Goal: Task Accomplishment & Management: Complete application form

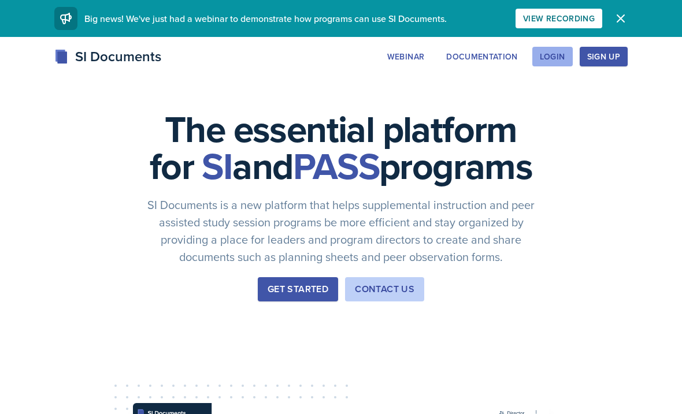
click at [553, 53] on div "Login" at bounding box center [552, 56] width 25 height 9
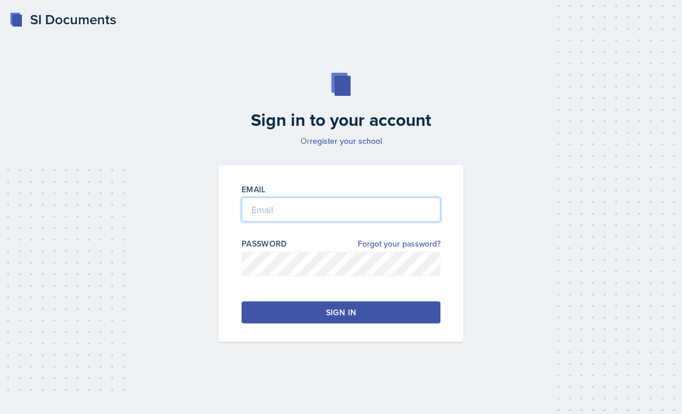
click at [320, 222] on input "email" at bounding box center [341, 210] width 199 height 24
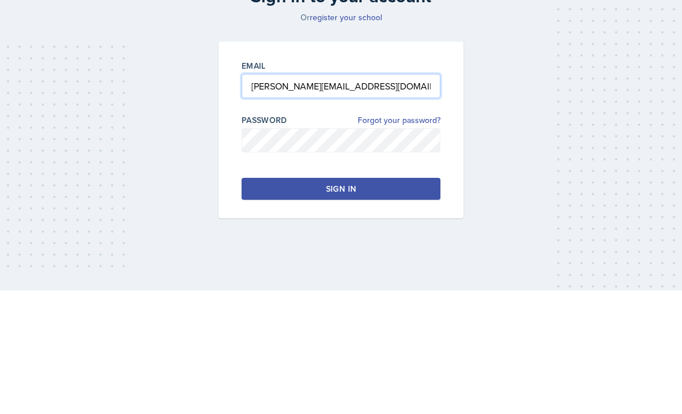
type input "[PERSON_NAME][EMAIL_ADDRESS][DOMAIN_NAME]"
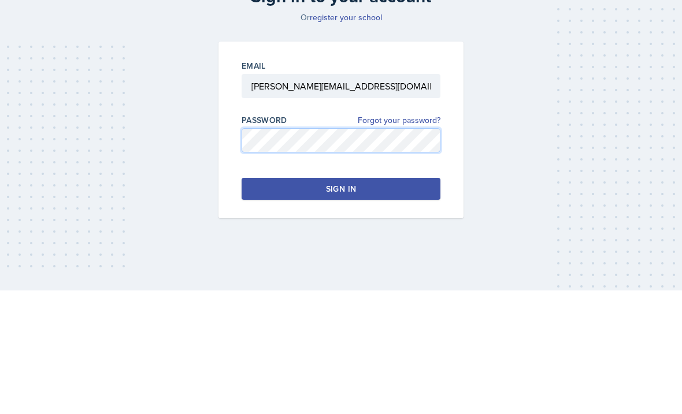
scroll to position [33, 0]
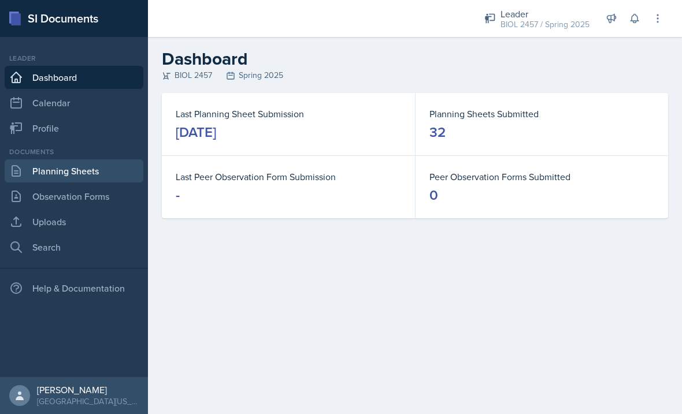
click at [91, 172] on link "Planning Sheets" at bounding box center [74, 171] width 139 height 23
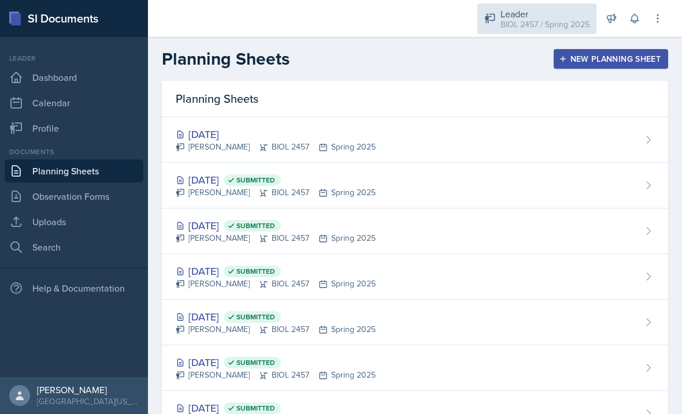
click at [547, 15] on div "Leader" at bounding box center [545, 14] width 89 height 14
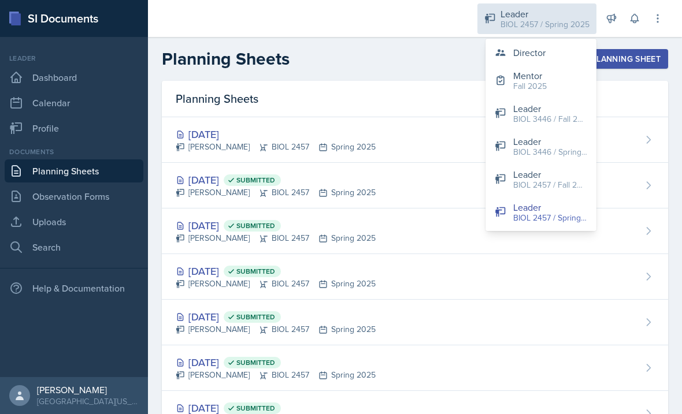
click at [551, 48] on button "Director" at bounding box center [541, 52] width 111 height 23
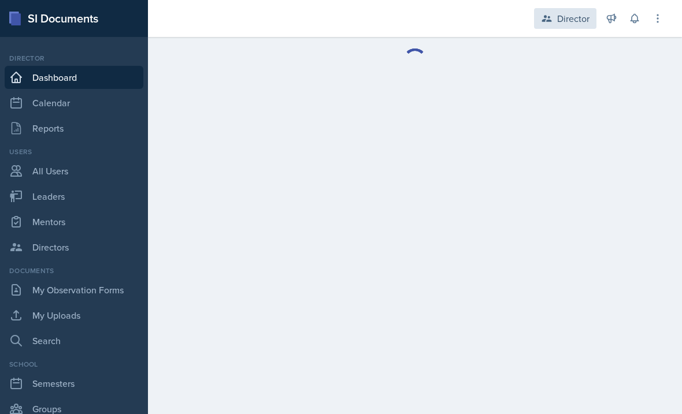
click at [571, 14] on div "Director" at bounding box center [573, 19] width 32 height 14
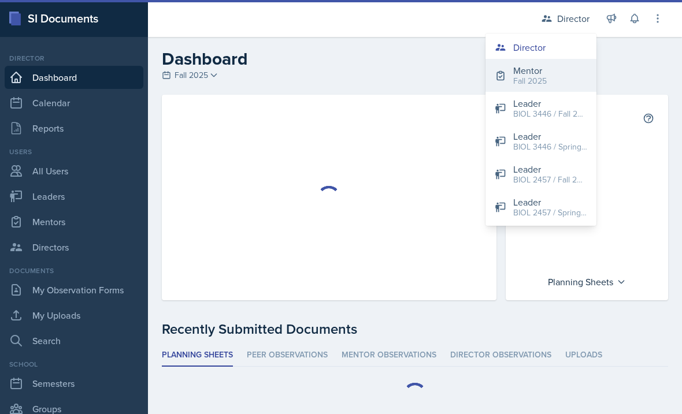
click at [558, 80] on button "Mentor Fall 2025" at bounding box center [541, 75] width 111 height 33
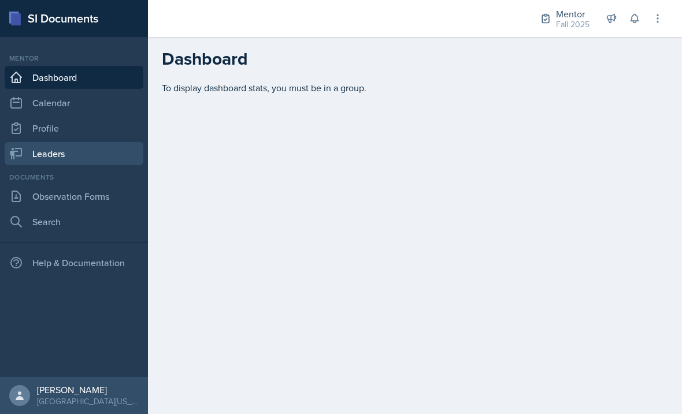
click at [102, 161] on link "Leaders" at bounding box center [74, 153] width 139 height 23
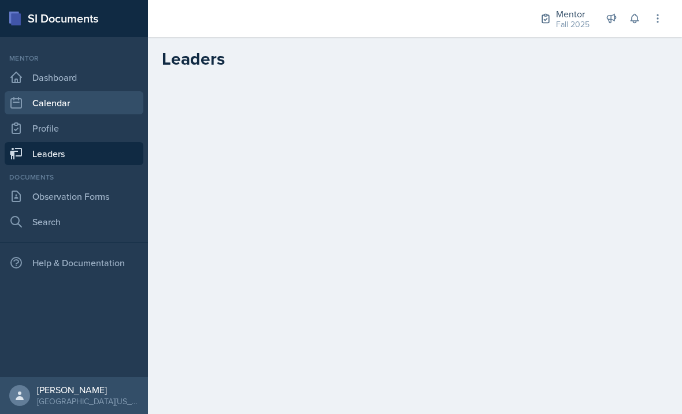
click at [77, 106] on link "Calendar" at bounding box center [74, 102] width 139 height 23
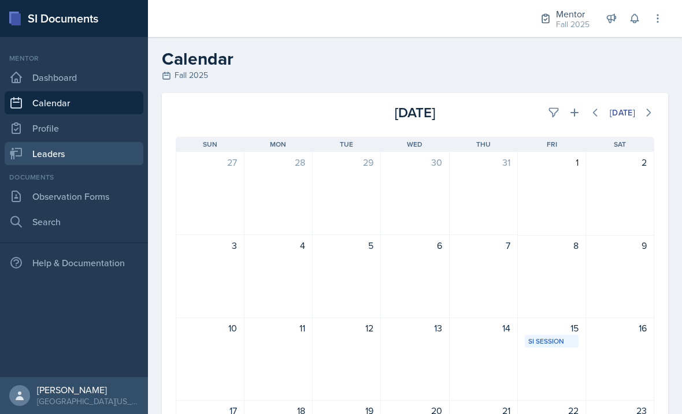
click at [88, 157] on link "Leaders" at bounding box center [74, 153] width 139 height 23
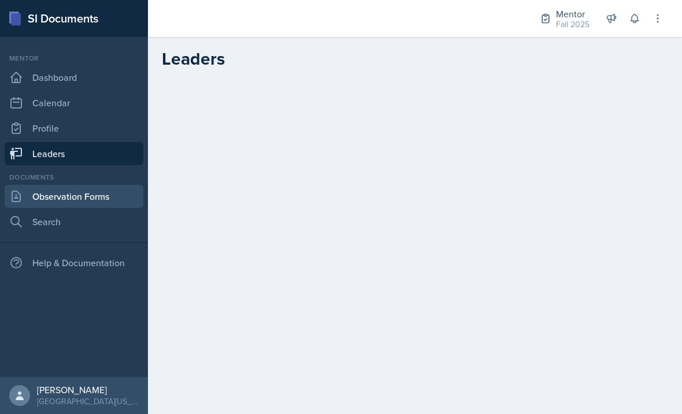
click at [114, 202] on link "Observation Forms" at bounding box center [74, 196] width 139 height 23
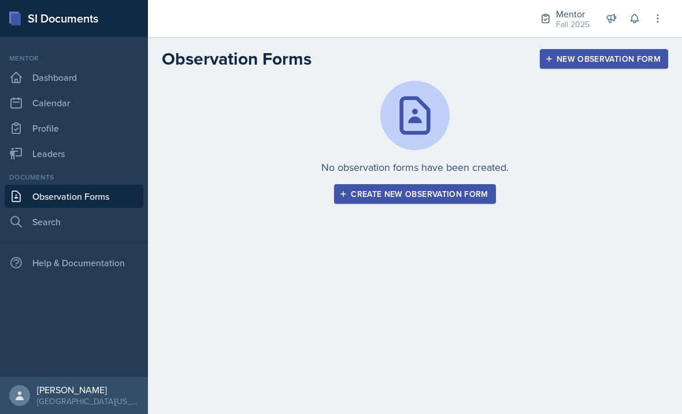
click at [375, 203] on button "Create new observation form" at bounding box center [414, 194] width 161 height 20
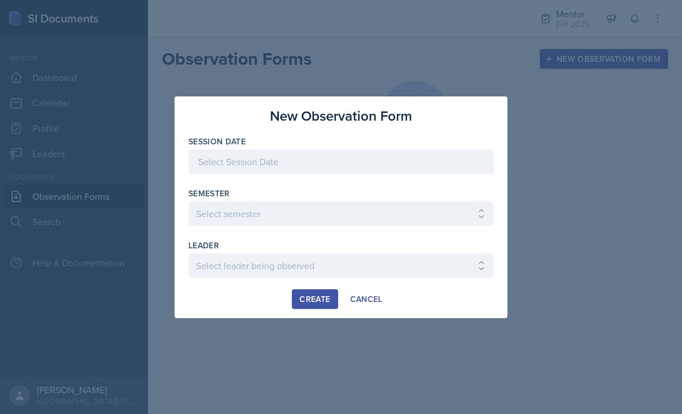
click at [397, 159] on div at bounding box center [340, 162] width 305 height 24
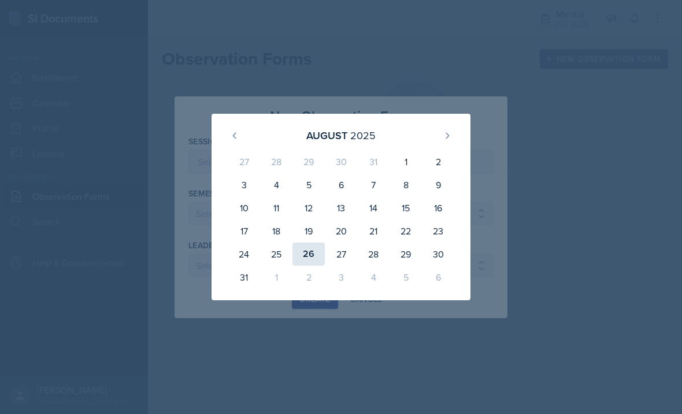
click at [310, 256] on div "26" at bounding box center [308, 254] width 32 height 23
type input "[DATE]"
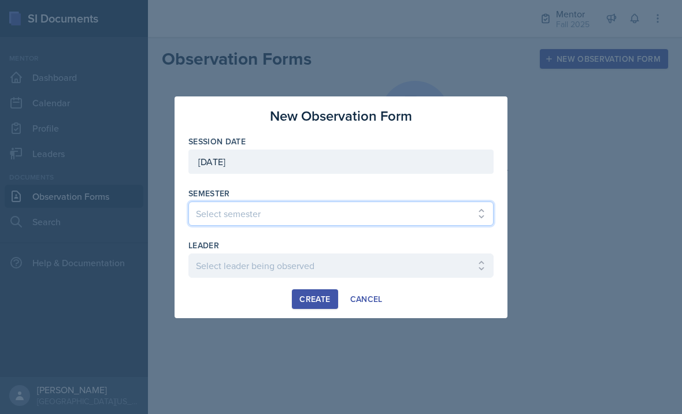
click at [362, 218] on select "Select semester All Fall 2024 Spring 2025 Fall 2025 Spring 2024 Fall 2023" at bounding box center [340, 214] width 305 height 24
select select "a8c40de0-d7eb-4f82-90ee-ac0c6ce45f71"
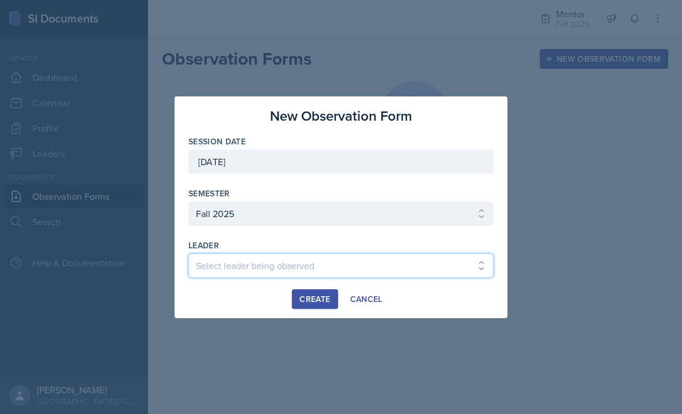
click at [353, 276] on select "Select leader being observed [PERSON_NAME] / NURS 3366 - PATHOPHYSIOLOGIC PROCE…" at bounding box center [340, 266] width 305 height 24
select select "90548b11-4aac-4676-9965-b29a548f0d27"
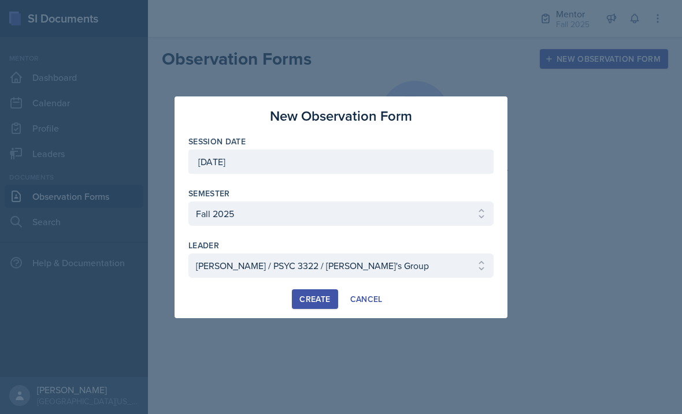
click at [318, 304] on div "Create" at bounding box center [314, 299] width 31 height 9
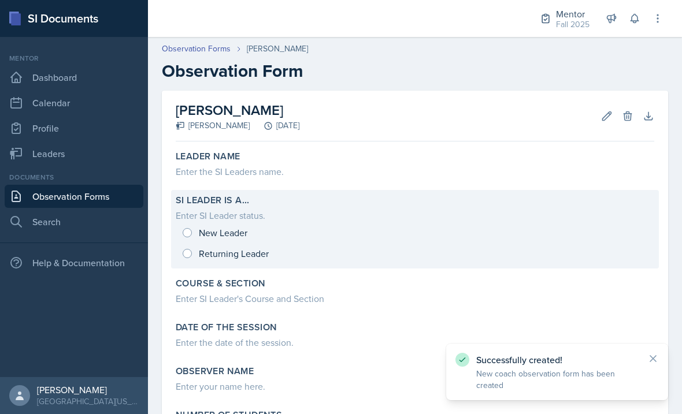
click at [195, 253] on div "New Leader Returning Leader" at bounding box center [415, 244] width 479 height 42
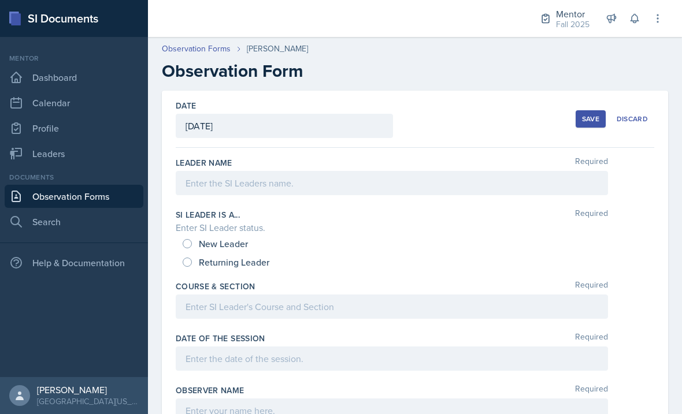
click at [264, 181] on div at bounding box center [392, 183] width 432 height 24
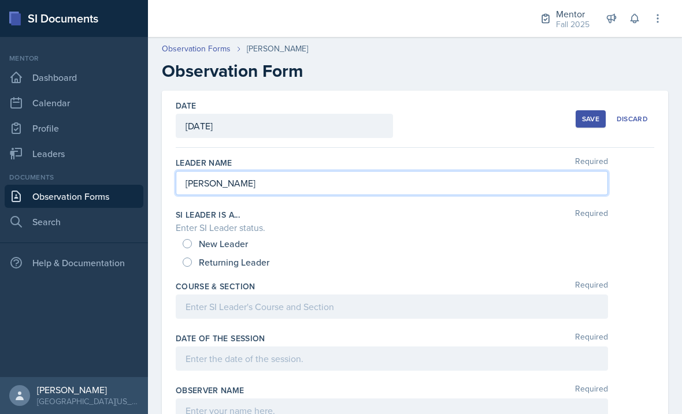
click at [202, 291] on label "Course & Section" at bounding box center [216, 287] width 80 height 12
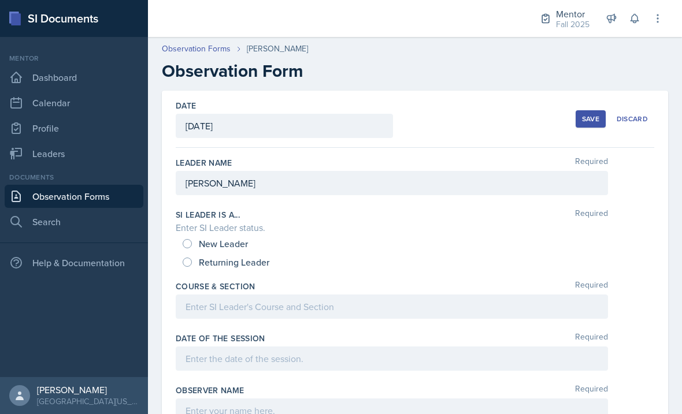
click at [206, 267] on span "Returning Leader" at bounding box center [234, 263] width 71 height 12
click at [192, 267] on input "Returning Leader" at bounding box center [187, 262] width 9 height 9
radio input "true"
click at [253, 313] on div at bounding box center [392, 307] width 432 height 24
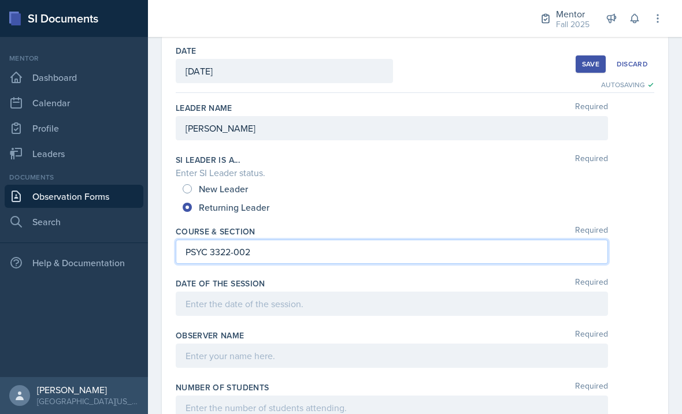
scroll to position [52, 0]
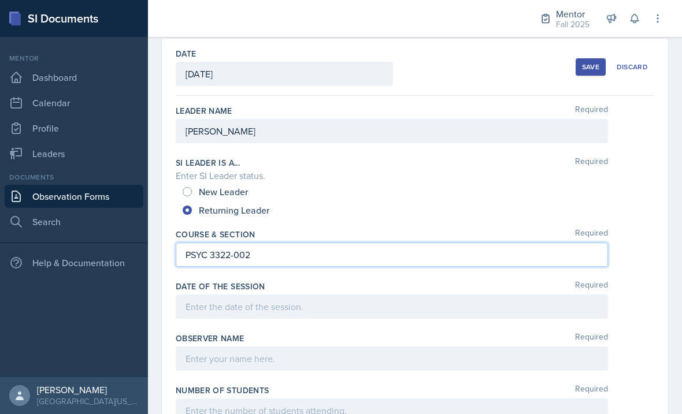
click at [337, 300] on div at bounding box center [392, 307] width 432 height 24
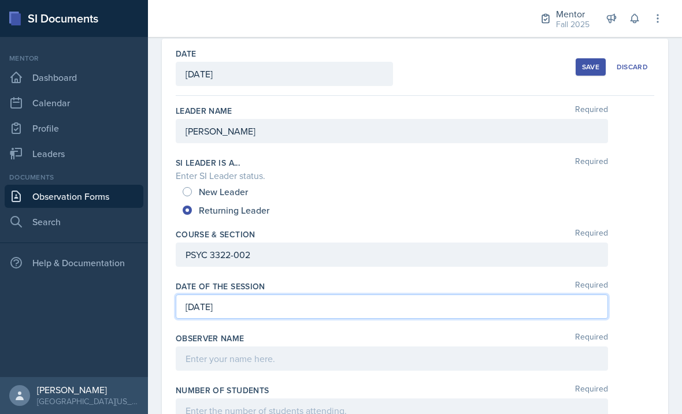
scroll to position [0, 0]
click at [347, 360] on div at bounding box center [392, 359] width 432 height 24
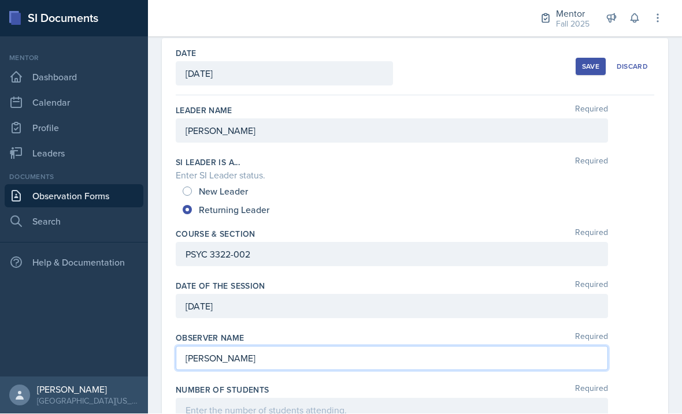
click at [262, 414] on div "Number of Students Required" at bounding box center [415, 406] width 479 height 52
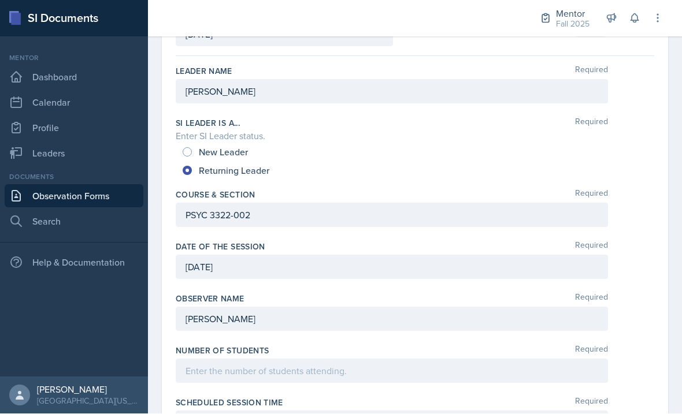
scroll to position [139, 0]
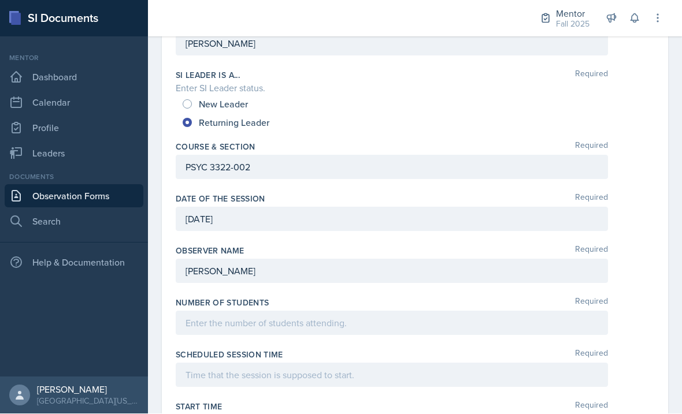
click at [309, 325] on div at bounding box center [392, 324] width 432 height 24
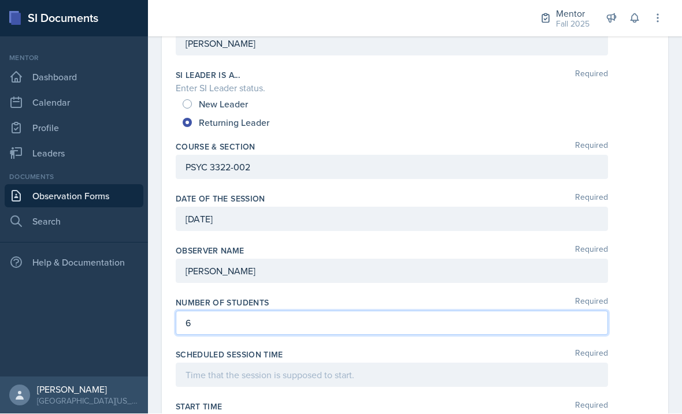
click at [409, 381] on div at bounding box center [392, 376] width 432 height 24
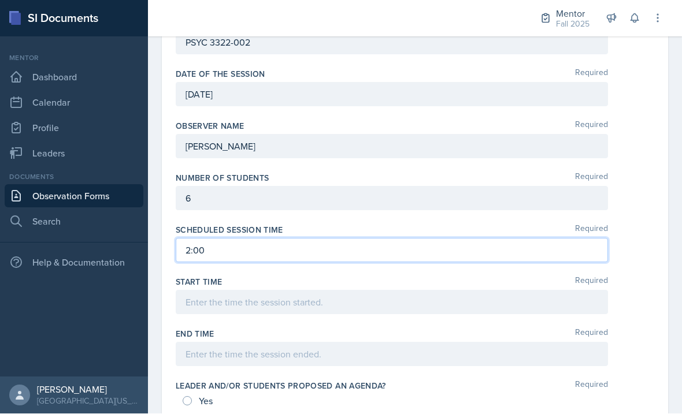
scroll to position [269, 0]
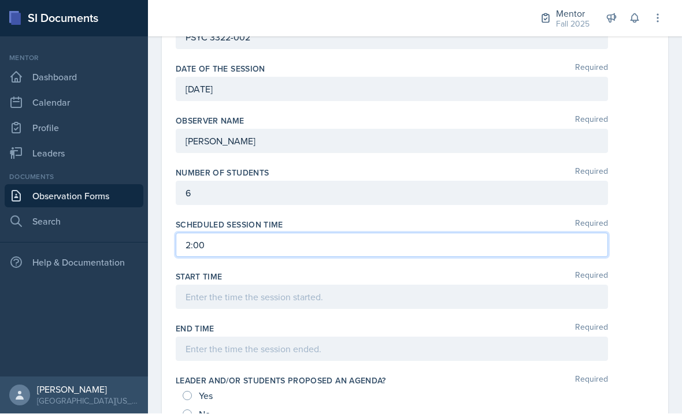
click at [282, 351] on div at bounding box center [392, 350] width 432 height 24
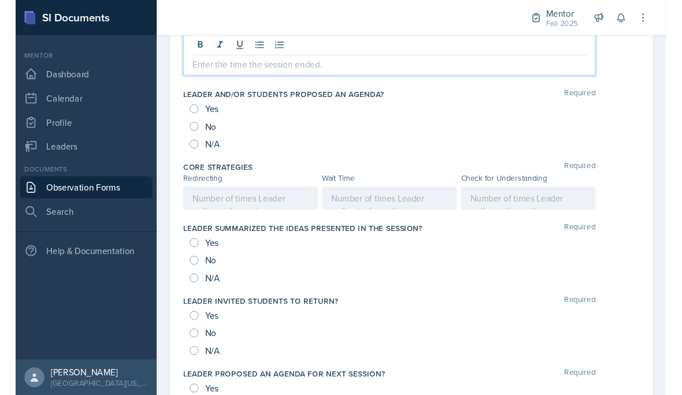
scroll to position [52, 0]
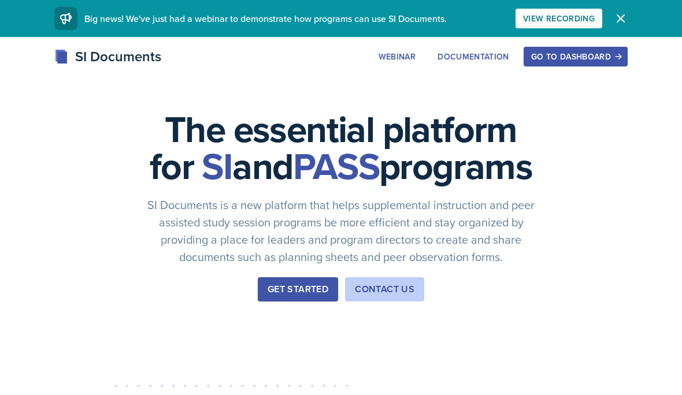
click at [581, 66] on button "Go to Dashboard" at bounding box center [576, 57] width 104 height 20
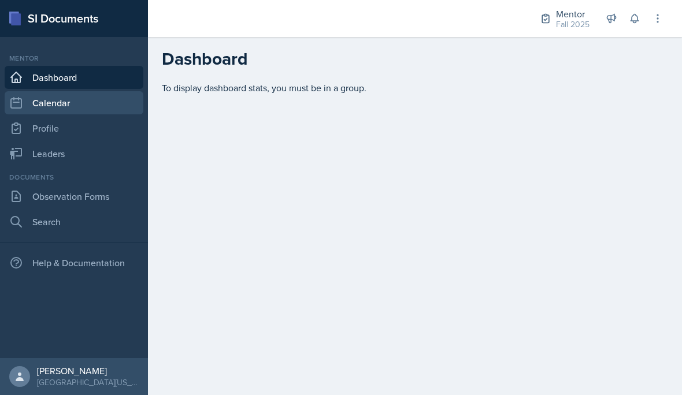
click at [65, 105] on link "Calendar" at bounding box center [74, 102] width 139 height 23
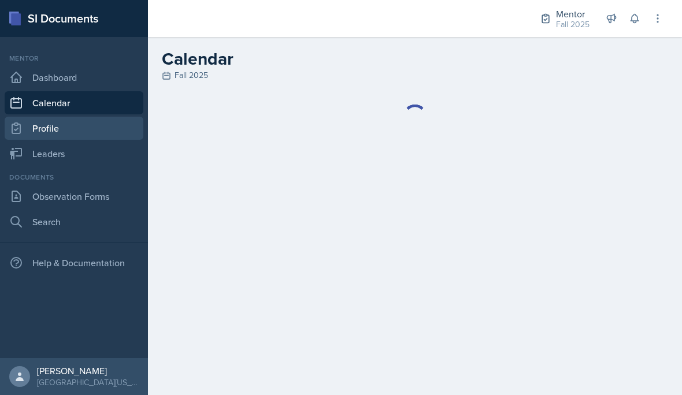
click at [84, 137] on link "Profile" at bounding box center [74, 128] width 139 height 23
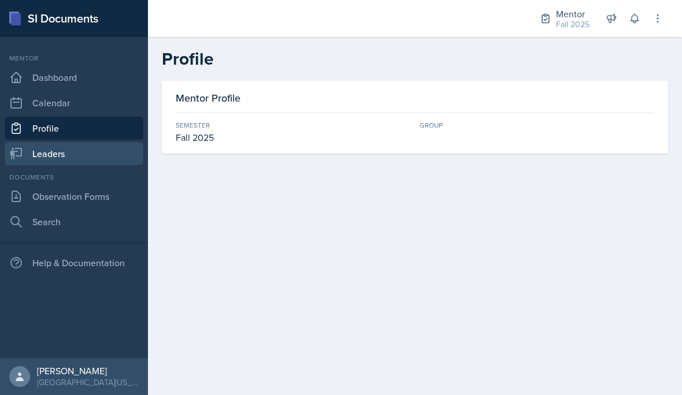
click at [92, 145] on link "Leaders" at bounding box center [74, 153] width 139 height 23
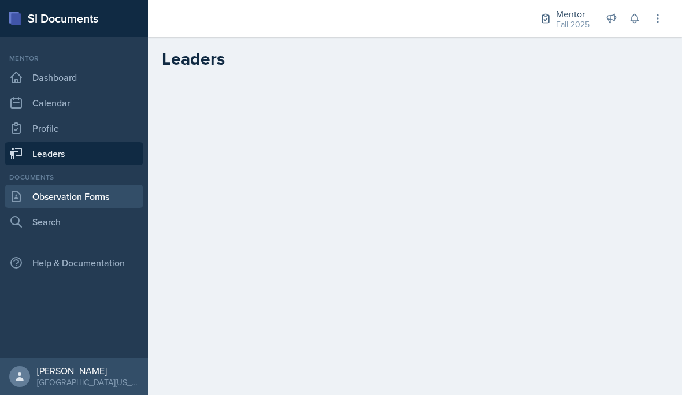
click at [90, 195] on link "Observation Forms" at bounding box center [74, 196] width 139 height 23
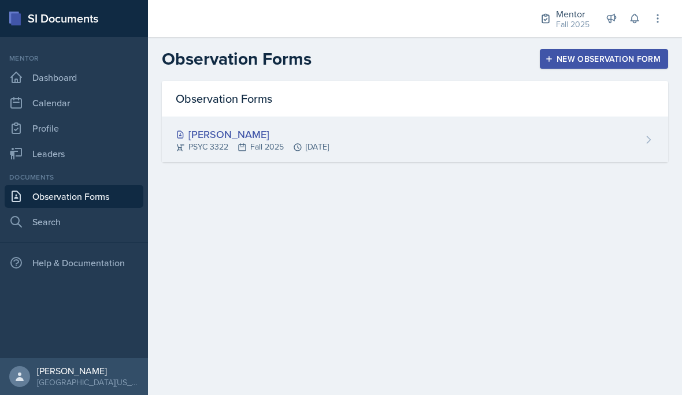
click at [220, 122] on div "Troy Broome PSYC 3322 Fall 2025 Aug 26th, 2025" at bounding box center [415, 139] width 506 height 45
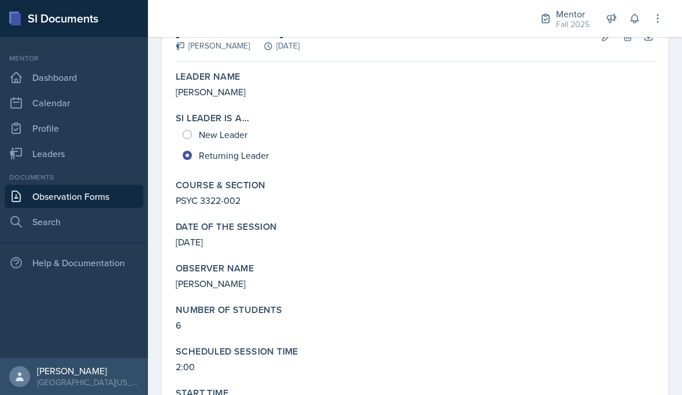
scroll to position [228, 0]
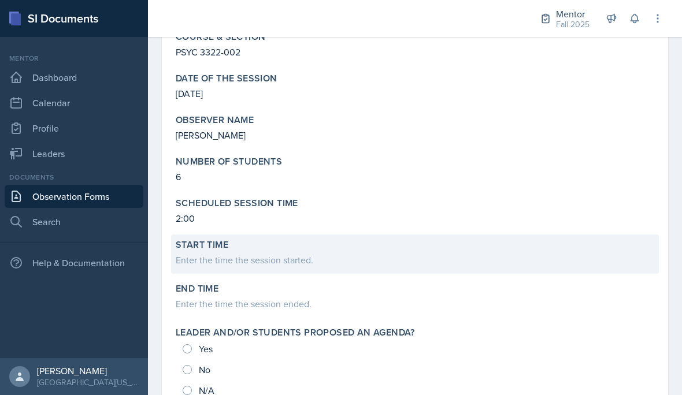
click at [291, 265] on div "Enter the time the session started." at bounding box center [415, 260] width 479 height 14
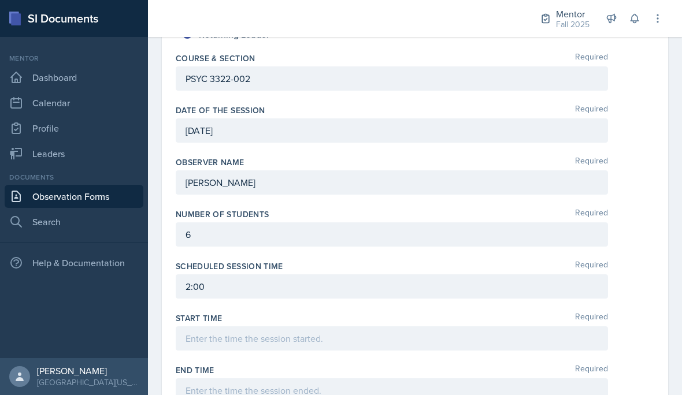
click at [340, 344] on div at bounding box center [392, 339] width 432 height 24
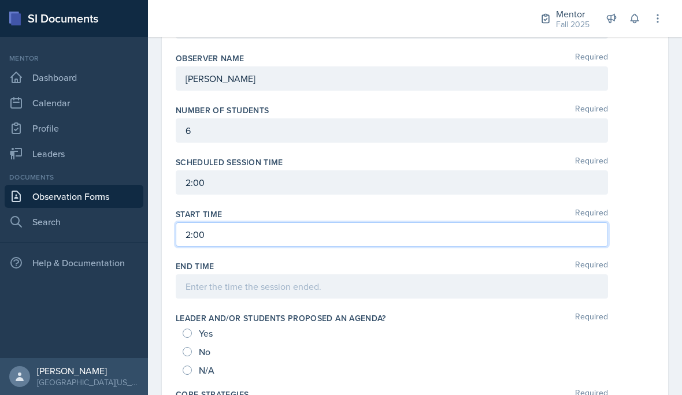
scroll to position [335, 0]
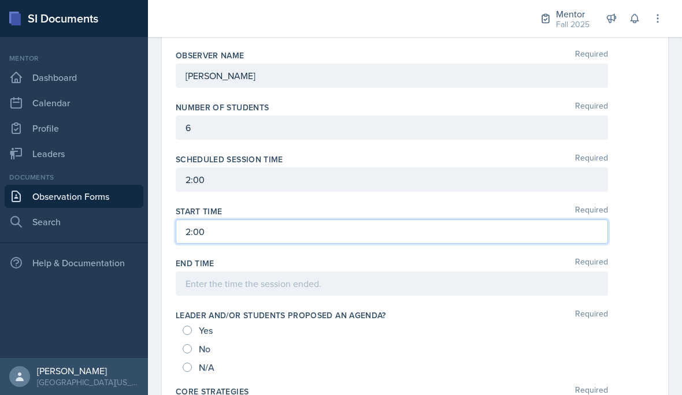
click at [328, 281] on div at bounding box center [392, 284] width 432 height 24
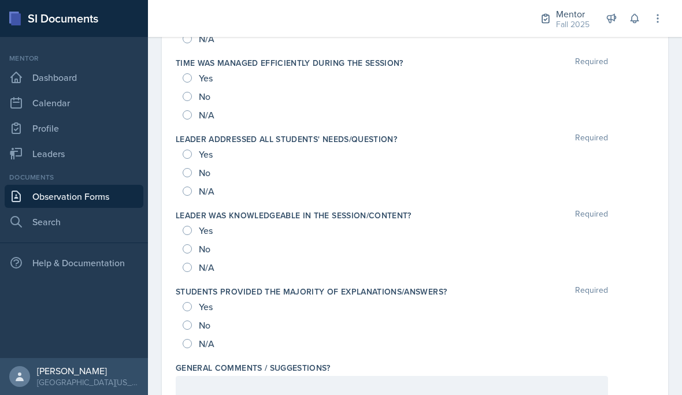
scroll to position [1185, 0]
click at [212, 386] on div at bounding box center [392, 389] width 432 height 24
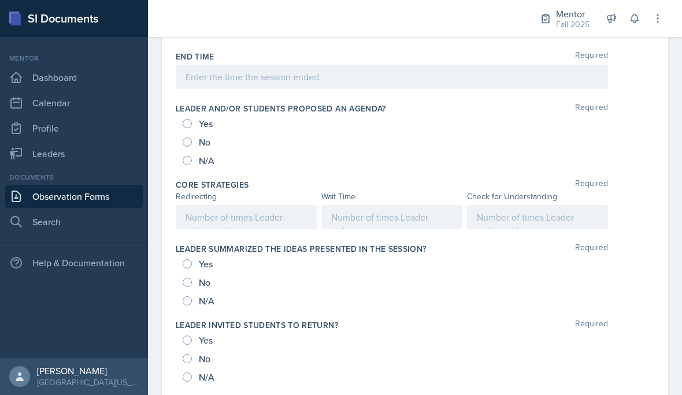
scroll to position [428, 0]
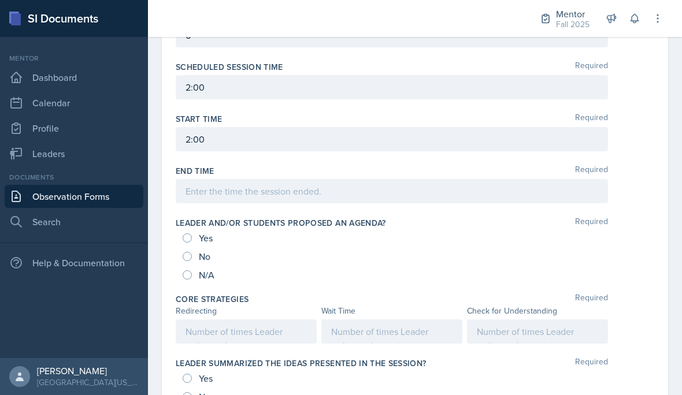
click at [277, 320] on div at bounding box center [246, 332] width 141 height 24
click at [402, 320] on div at bounding box center [391, 332] width 141 height 24
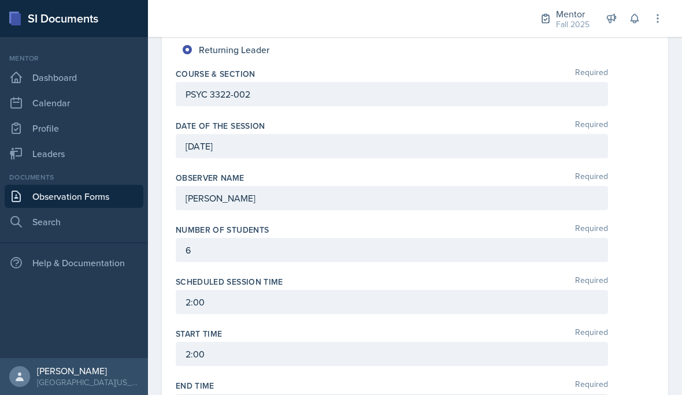
scroll to position [213, 0]
click at [351, 238] on div "6" at bounding box center [392, 250] width 432 height 24
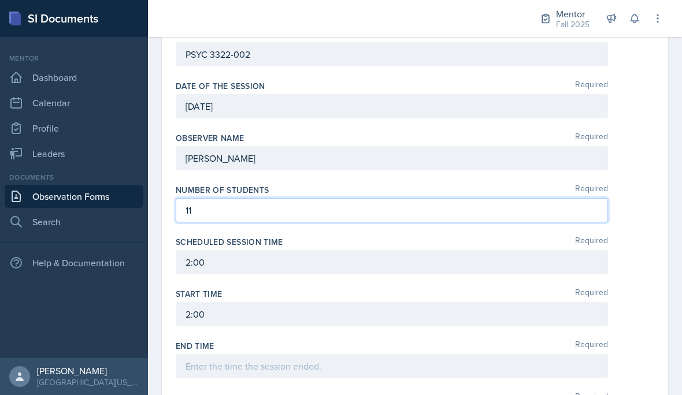
scroll to position [372, 0]
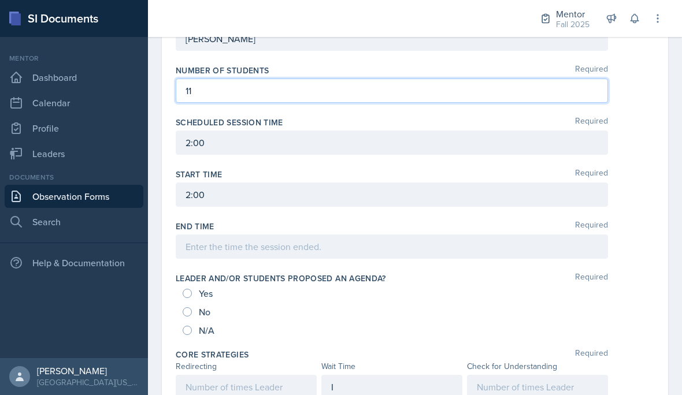
click at [510, 375] on div at bounding box center [537, 387] width 141 height 24
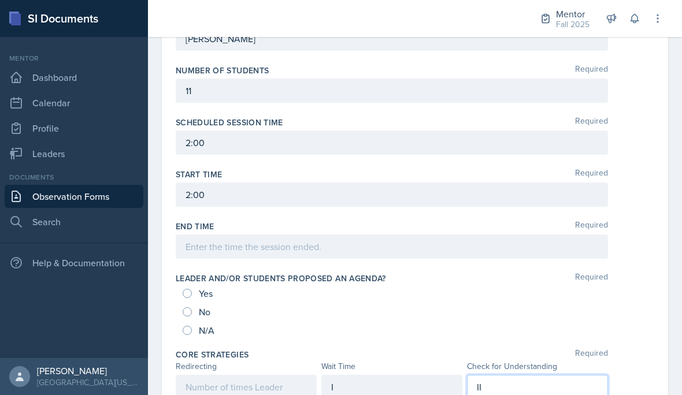
click at [262, 375] on div at bounding box center [246, 387] width 141 height 24
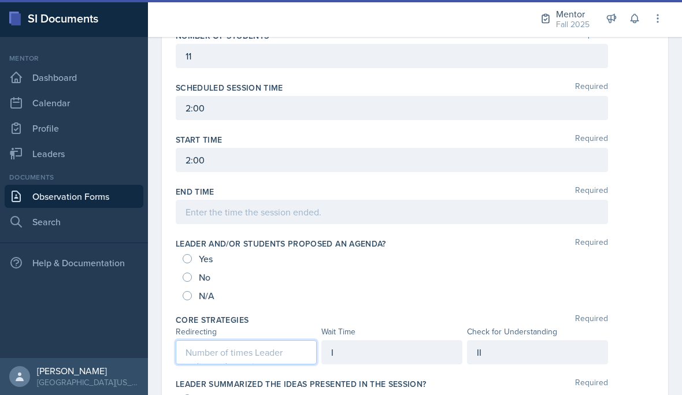
scroll to position [417, 0]
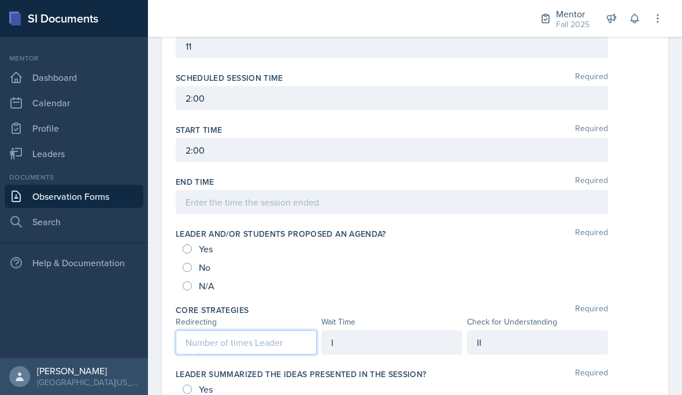
click at [186, 244] on input "Yes" at bounding box center [187, 248] width 9 height 9
radio input "true"
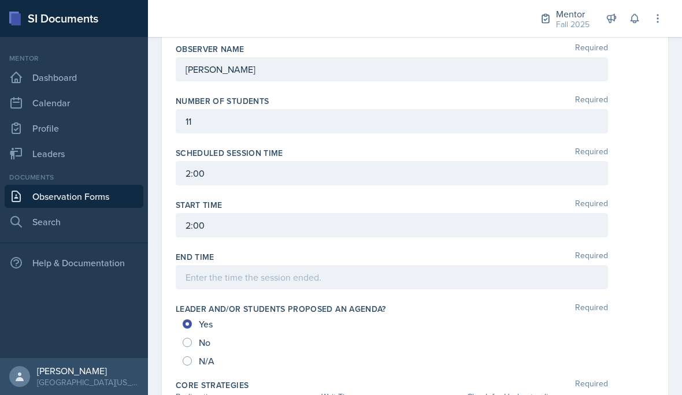
scroll to position [289, 0]
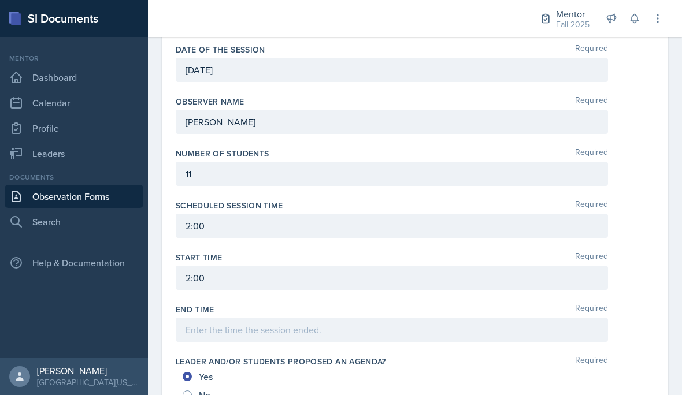
click at [375, 162] on div "11" at bounding box center [392, 174] width 432 height 24
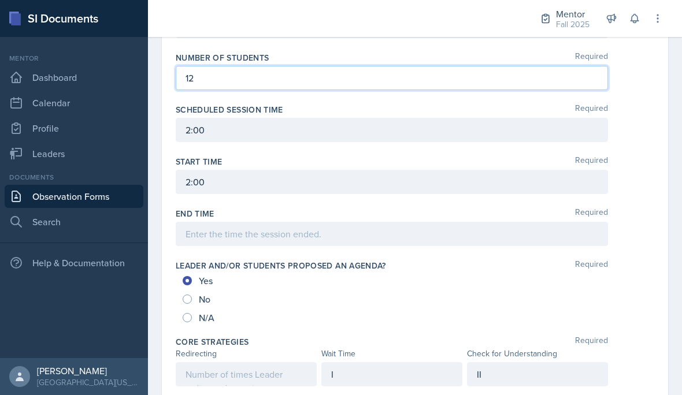
scroll to position [386, 0]
click at [282, 361] on div at bounding box center [246, 373] width 141 height 24
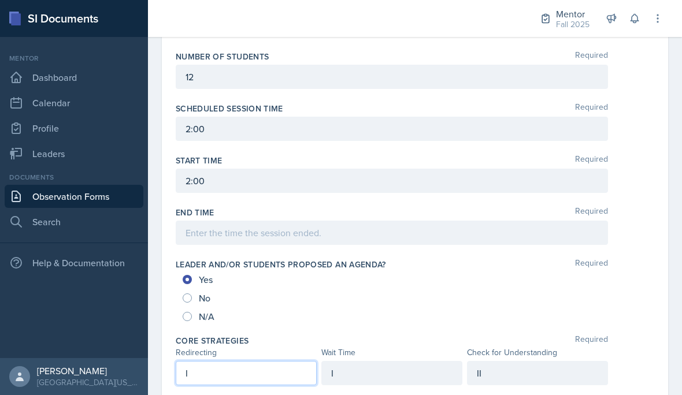
click at [541, 361] on div "II" at bounding box center [537, 373] width 141 height 24
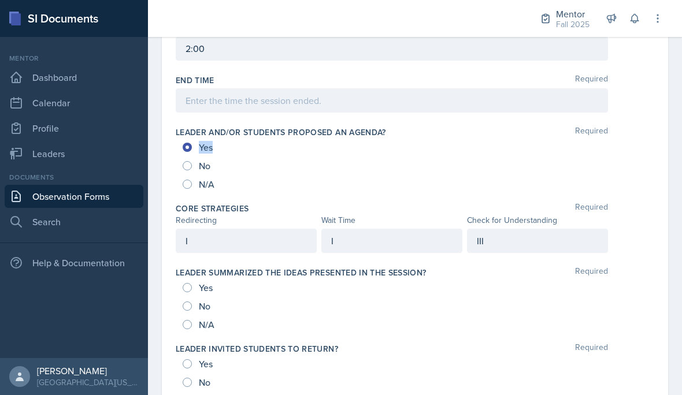
scroll to position [623, 0]
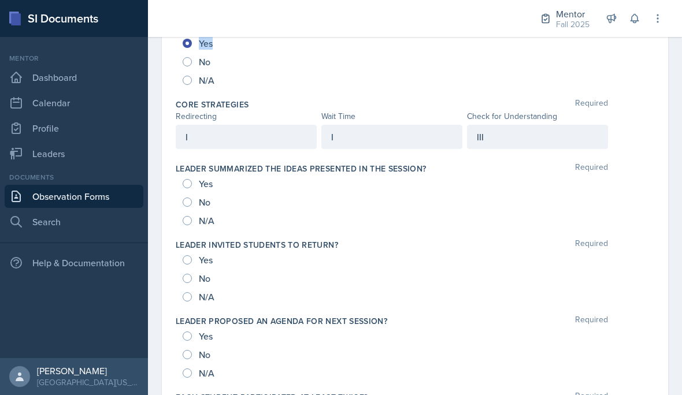
click at [384, 125] on div "I" at bounding box center [391, 137] width 141 height 24
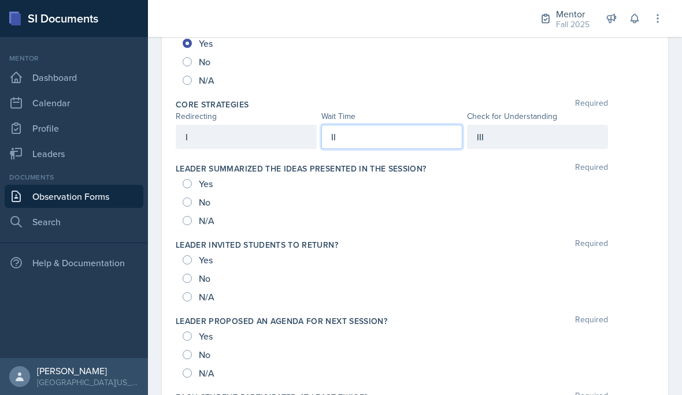
click at [539, 125] on div "III" at bounding box center [537, 137] width 141 height 24
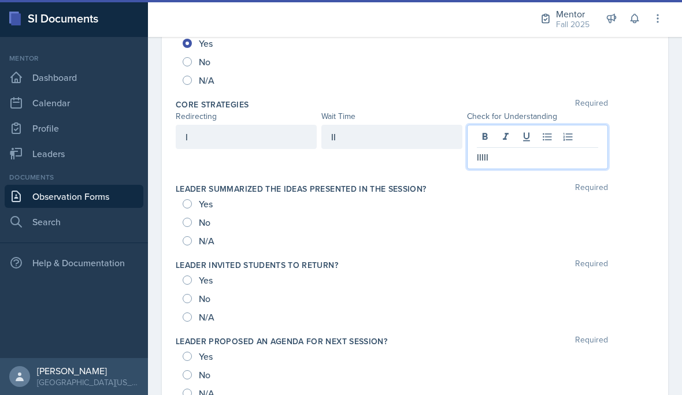
click at [268, 125] on div "I" at bounding box center [246, 137] width 141 height 24
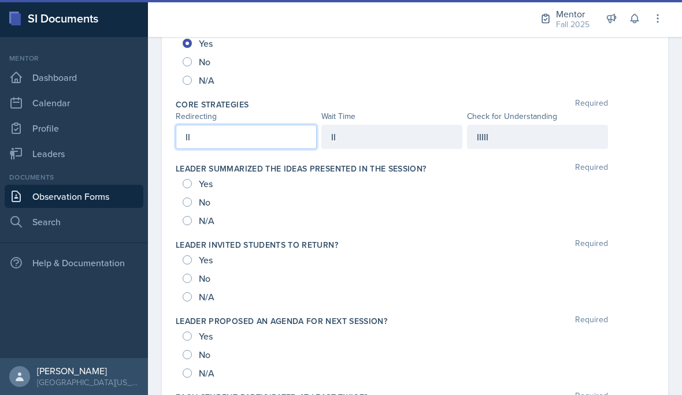
click at [521, 125] on div "IIIII" at bounding box center [537, 137] width 141 height 24
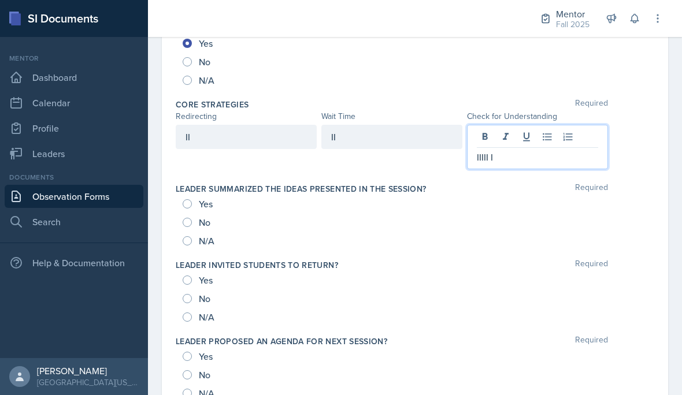
click at [388, 125] on div "II" at bounding box center [391, 137] width 141 height 24
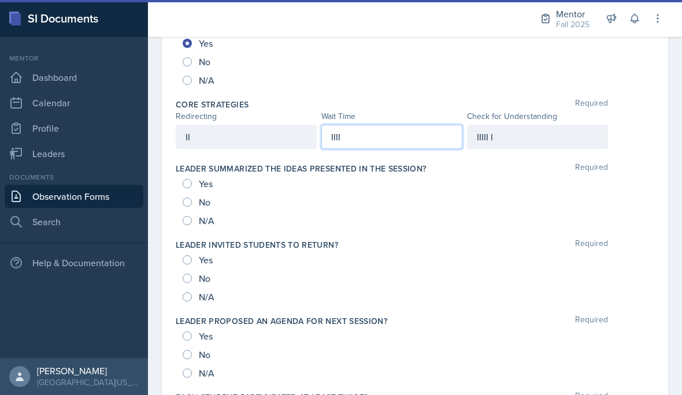
click at [241, 125] on div "II" at bounding box center [246, 137] width 141 height 24
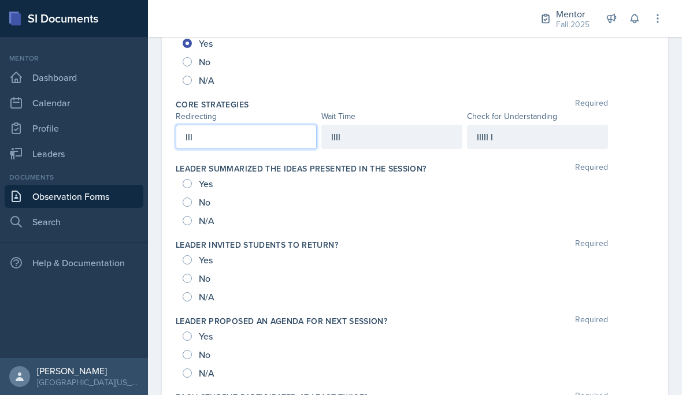
click at [364, 125] on div "IIII" at bounding box center [391, 137] width 141 height 24
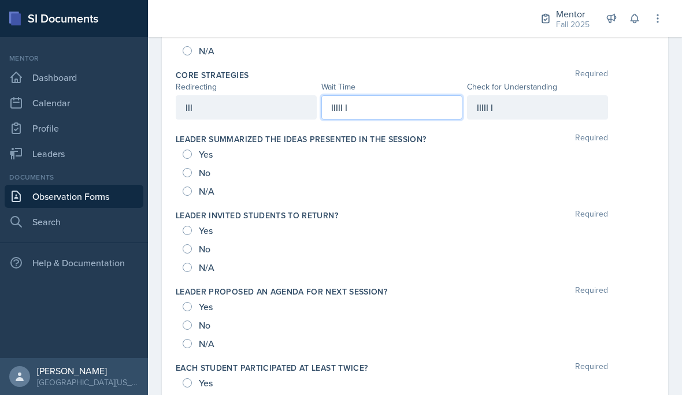
scroll to position [654, 0]
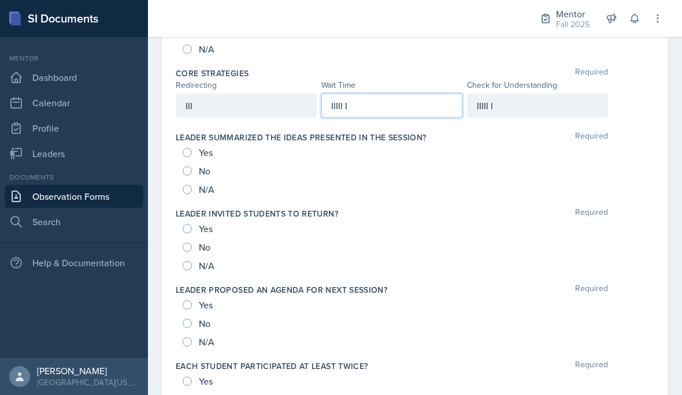
click at [190, 301] on input "Yes" at bounding box center [187, 305] width 9 height 9
radio input "true"
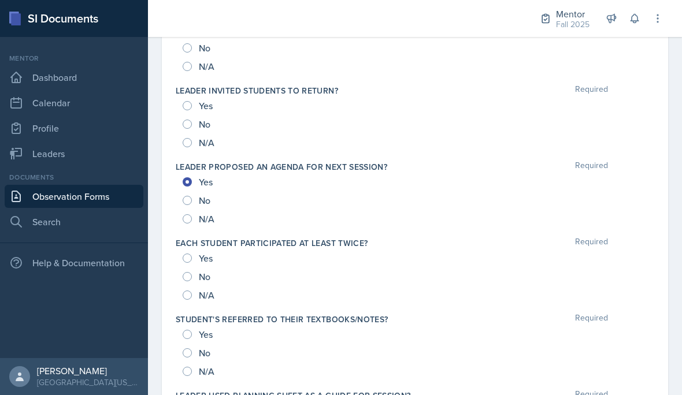
scroll to position [781, 0]
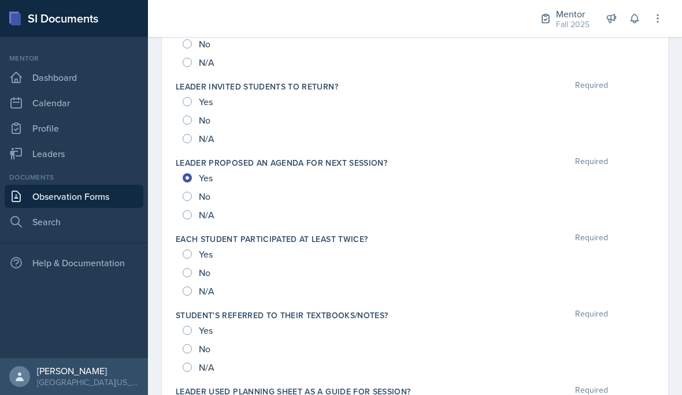
click at [185, 250] on input "Yes" at bounding box center [187, 254] width 9 height 9
radio input "true"
click at [189, 326] on input "Yes" at bounding box center [187, 330] width 9 height 9
radio input "true"
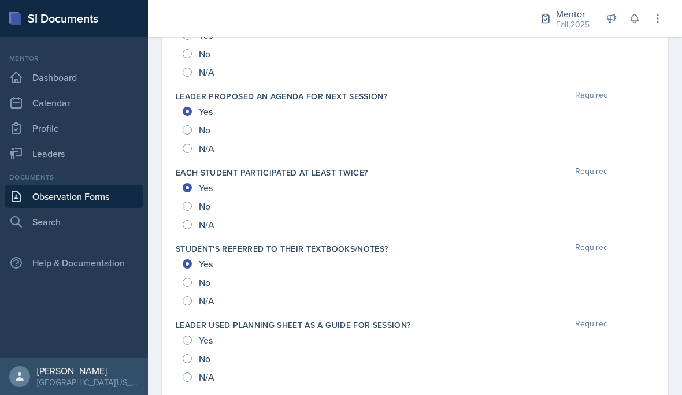
scroll to position [845, 0]
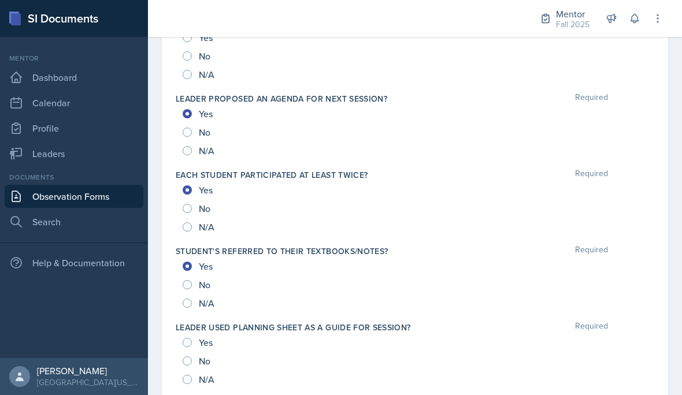
click at [200, 337] on span "Yes" at bounding box center [206, 343] width 14 height 12
click at [192, 338] on input "Yes" at bounding box center [187, 342] width 9 height 9
radio input "true"
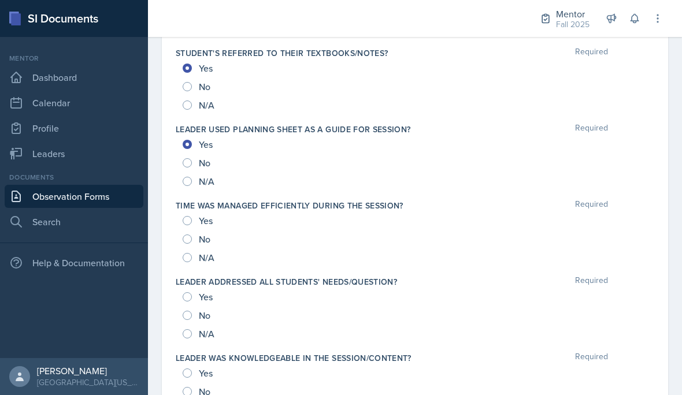
scroll to position [1044, 0]
click at [191, 292] on input "Yes" at bounding box center [187, 296] width 9 height 9
radio input "true"
click at [202, 367] on span "Yes" at bounding box center [206, 373] width 14 height 12
click at [192, 368] on input "Yes" at bounding box center [187, 372] width 9 height 9
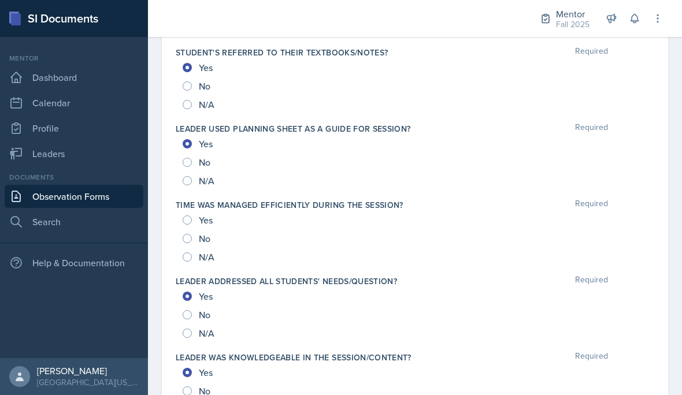
radio input "true"
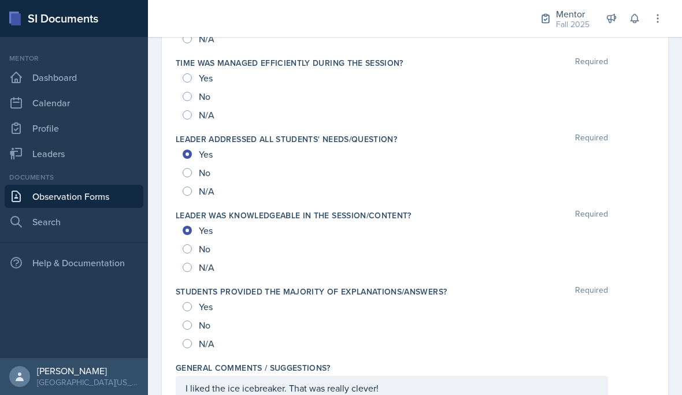
scroll to position [1185, 0]
click at [207, 302] on span "Yes" at bounding box center [206, 308] width 14 height 12
click at [192, 303] on input "Yes" at bounding box center [187, 307] width 9 height 9
radio input "true"
click at [412, 377] on div "I liked the ice icebreaker. That was really clever!" at bounding box center [392, 389] width 432 height 24
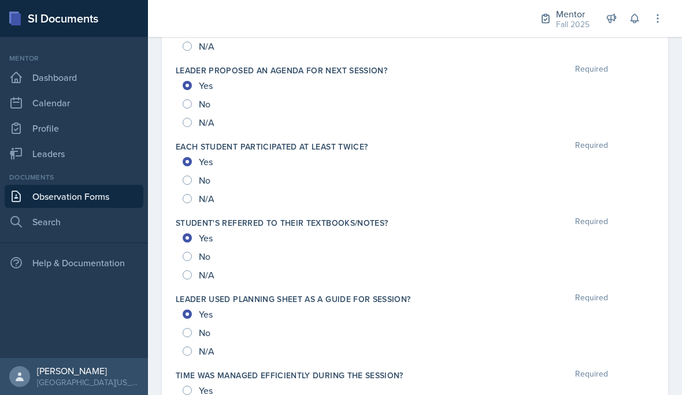
scroll to position [874, 0]
radio input "true"
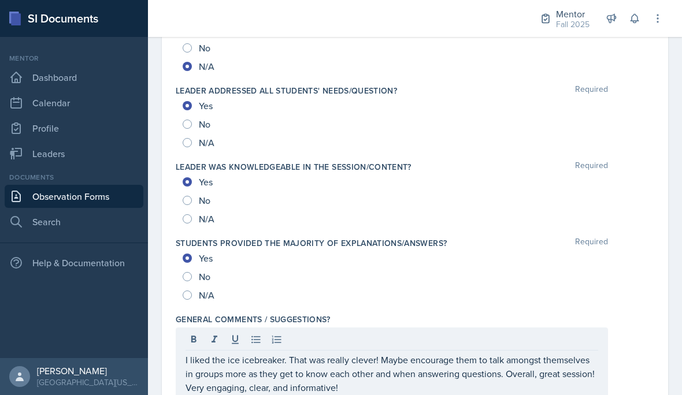
scroll to position [1233, 0]
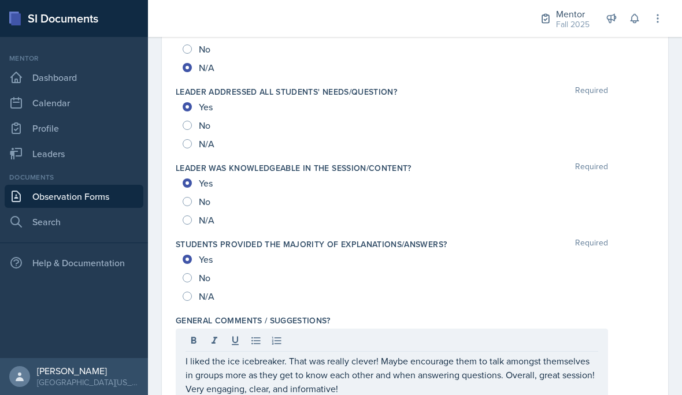
drag, startPoint x: 505, startPoint y: 321, endPoint x: 521, endPoint y: 374, distance: 55.6
click at [505, 354] on p "I liked the ice icebreaker. That was really clever! Maybe encourage them to tal…" at bounding box center [392, 375] width 413 height 42
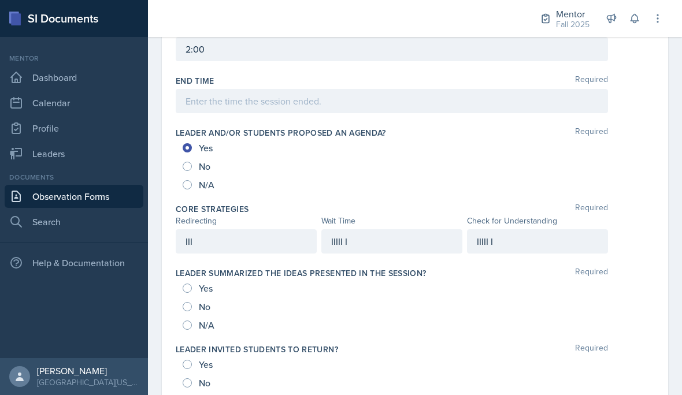
scroll to position [514, 0]
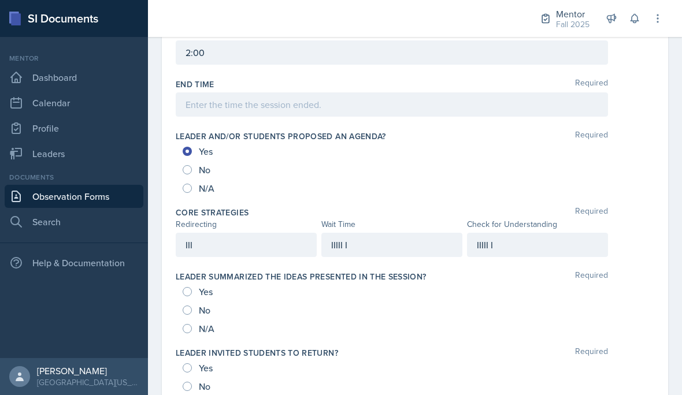
click at [268, 233] on div "III" at bounding box center [246, 245] width 141 height 24
click at [388, 233] on div "IIIII I" at bounding box center [391, 245] width 141 height 24
click at [247, 233] on div "III" at bounding box center [246, 245] width 141 height 24
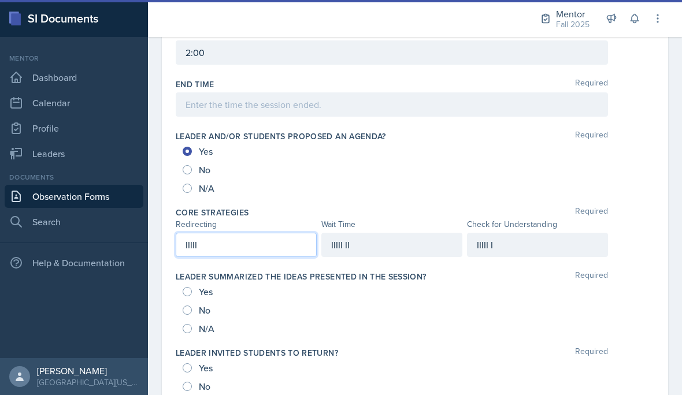
scroll to position [52, 0]
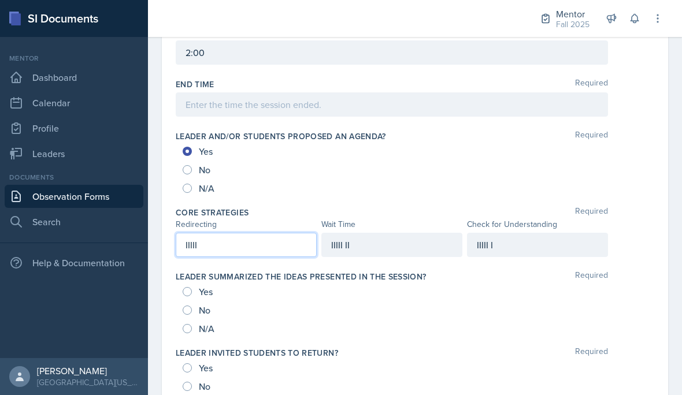
click at [532, 233] on div "IIIII I" at bounding box center [537, 245] width 141 height 24
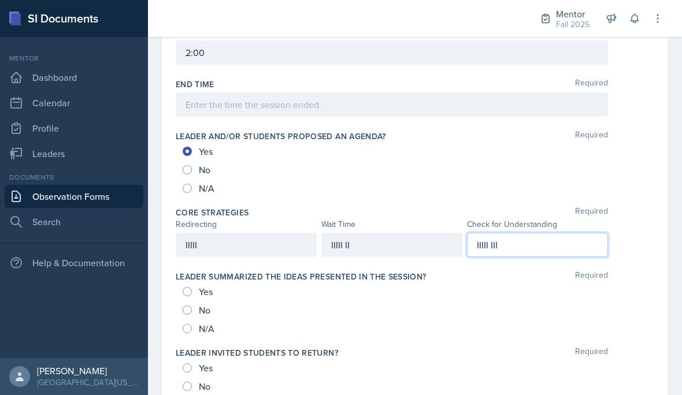
click at [403, 233] on div "IIIII II" at bounding box center [391, 245] width 141 height 24
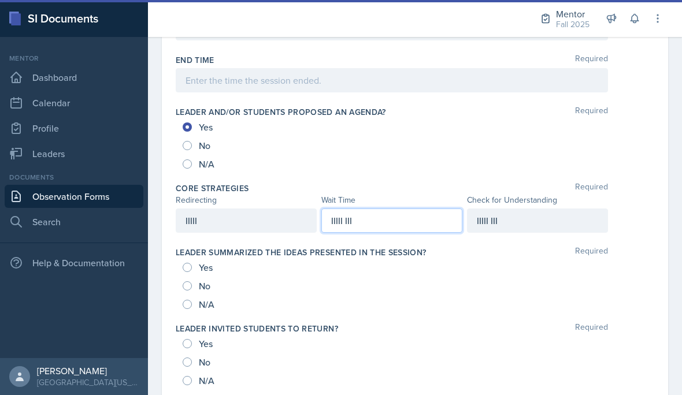
scroll to position [539, 0]
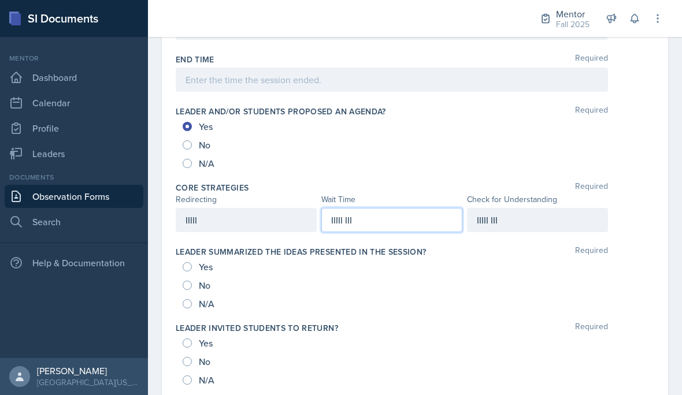
click at [553, 208] on div "IIIII III" at bounding box center [537, 220] width 141 height 24
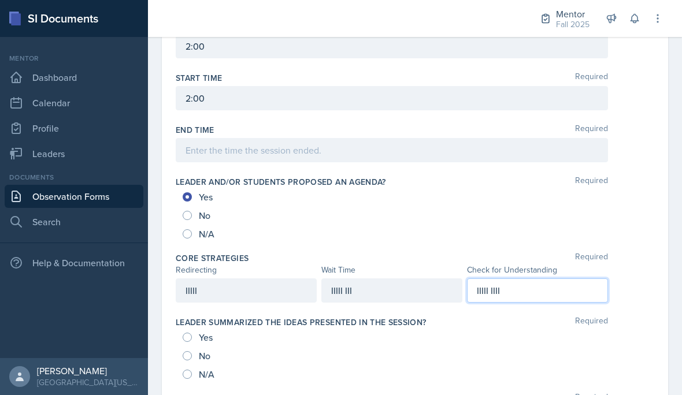
scroll to position [467, 0]
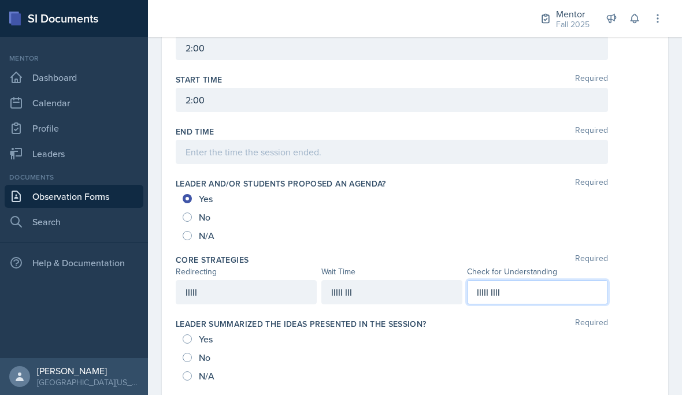
click at [379, 280] on div "IIIII III" at bounding box center [391, 292] width 141 height 24
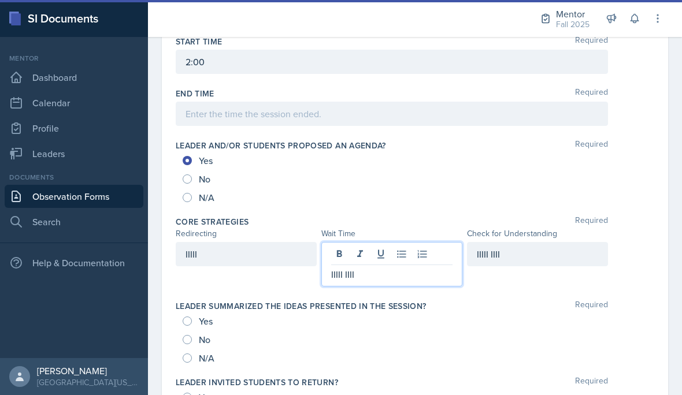
scroll to position [509, 0]
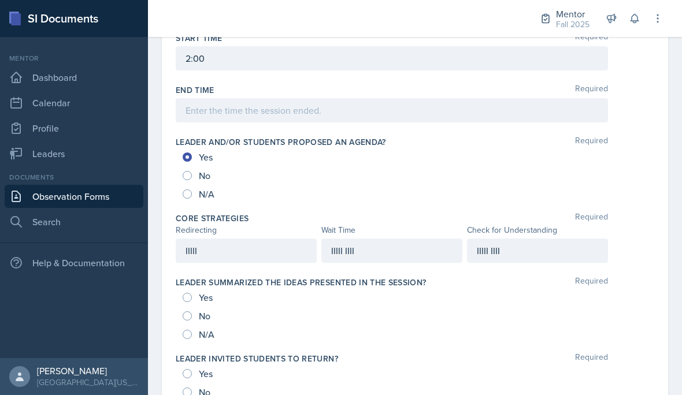
click at [200, 336] on span "N/A" at bounding box center [207, 335] width 16 height 12
click at [192, 336] on input "N/A" at bounding box center [187, 334] width 9 height 9
radio input "true"
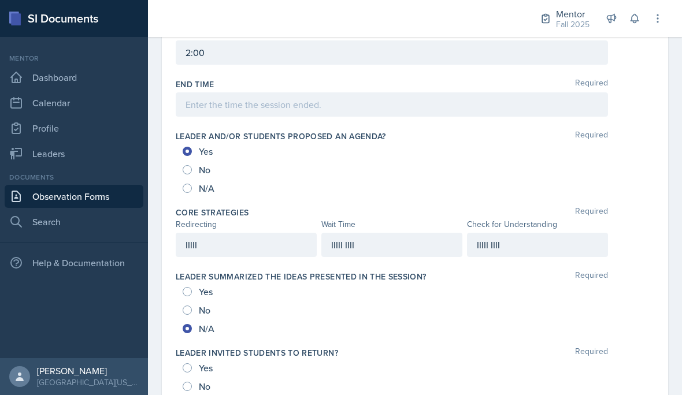
click at [199, 308] on span "No" at bounding box center [205, 311] width 12 height 12
click at [192, 308] on input "No" at bounding box center [187, 310] width 9 height 9
radio input "true"
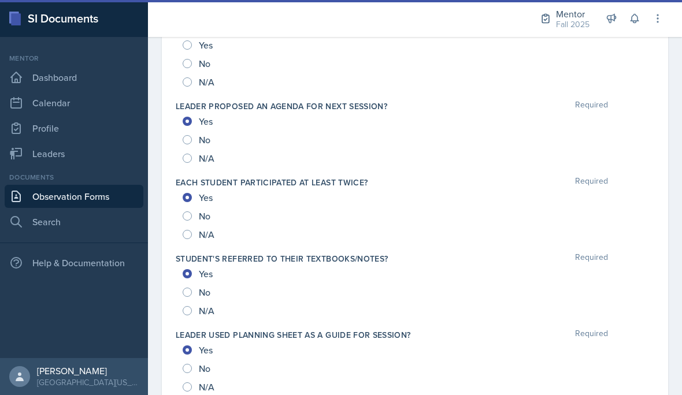
scroll to position [661, 0]
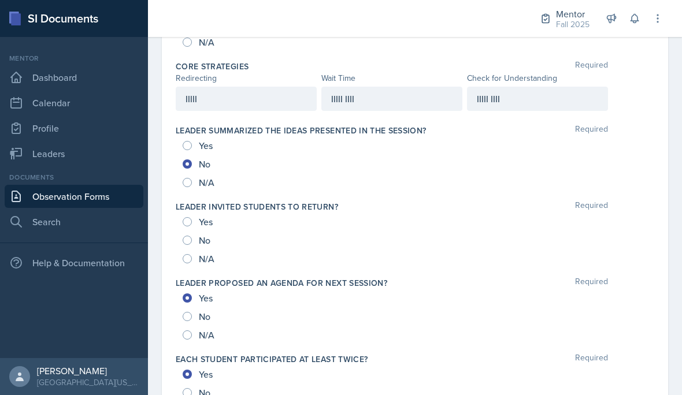
click at [189, 239] on input "No" at bounding box center [187, 240] width 9 height 9
radio input "true"
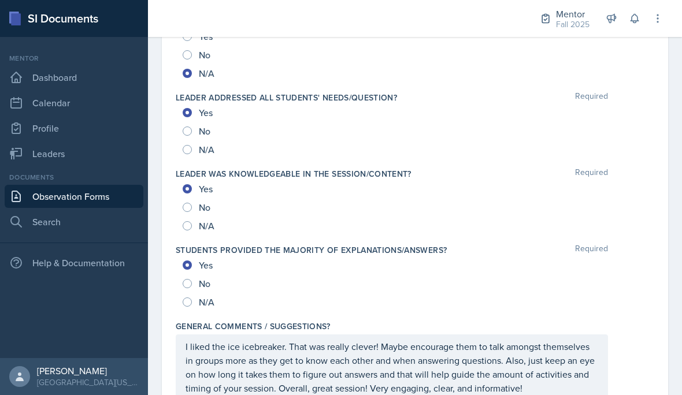
scroll to position [1227, 0]
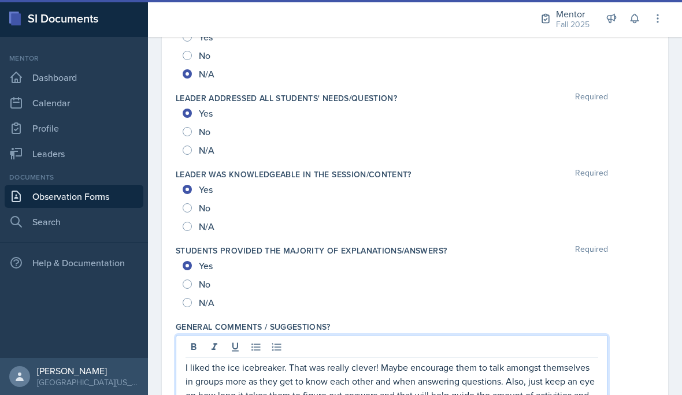
drag, startPoint x: 278, startPoint y: 392, endPoint x: 279, endPoint y: 399, distance: 6.5
click at [278, 392] on p "I liked the ice icebreaker. That was really clever! Maybe encourage them to tal…" at bounding box center [392, 388] width 413 height 55
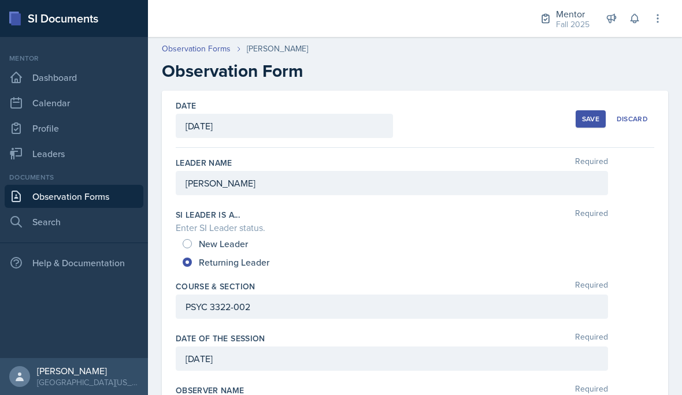
scroll to position [0, 0]
click at [587, 119] on div "Save" at bounding box center [590, 118] width 17 height 9
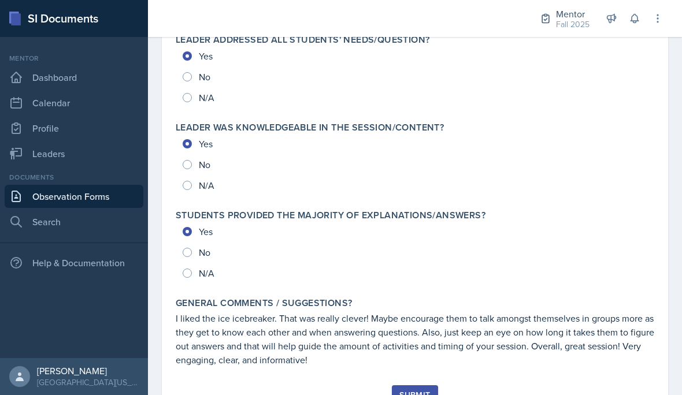
scroll to position [1275, 0]
click at [410, 395] on button "Submit" at bounding box center [415, 396] width 46 height 20
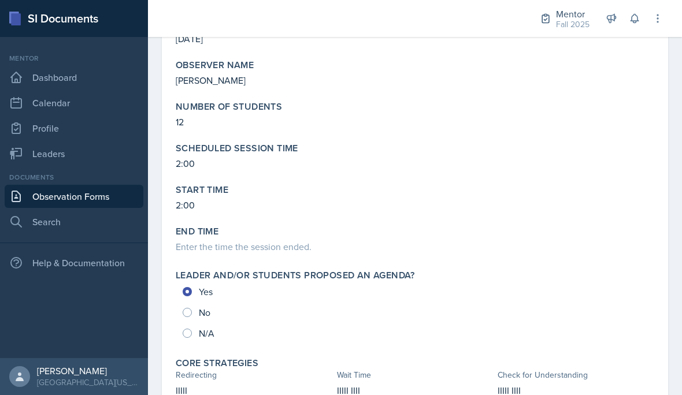
scroll to position [281, 0]
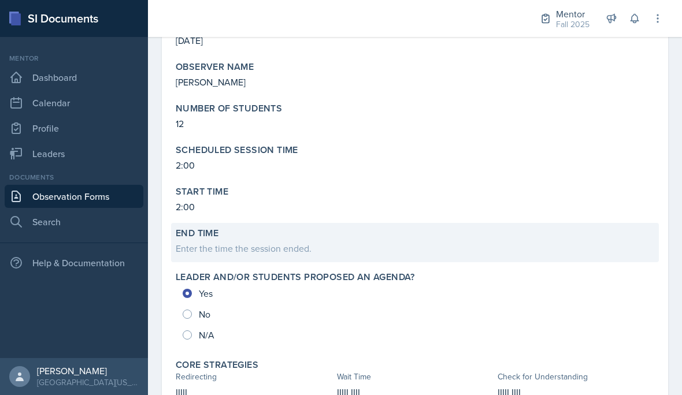
click at [303, 248] on div "Enter the time the session ended." at bounding box center [415, 249] width 479 height 14
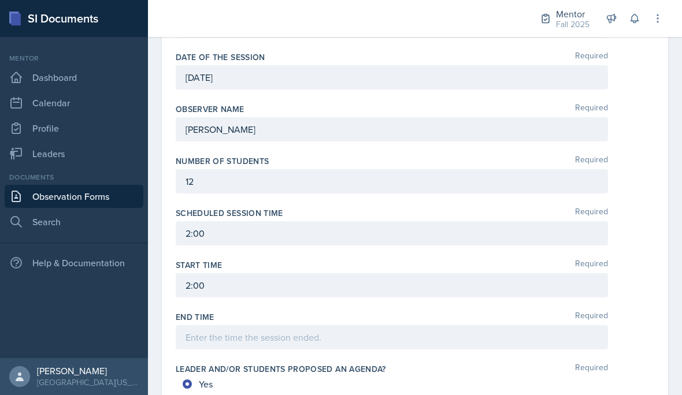
click at [252, 350] on div "End Time Required" at bounding box center [415, 333] width 479 height 52
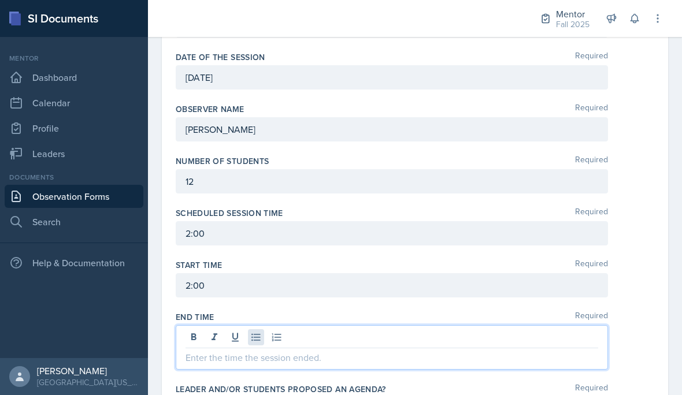
click at [255, 342] on div at bounding box center [392, 347] width 432 height 45
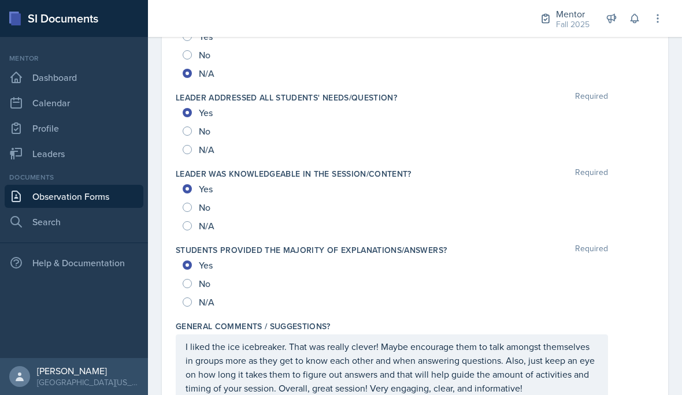
click at [335, 283] on div "No" at bounding box center [415, 284] width 465 height 18
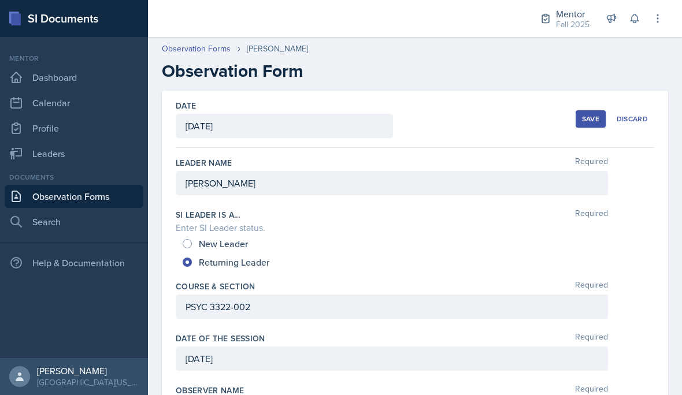
scroll to position [0, 0]
click at [587, 124] on div "Save" at bounding box center [590, 118] width 17 height 9
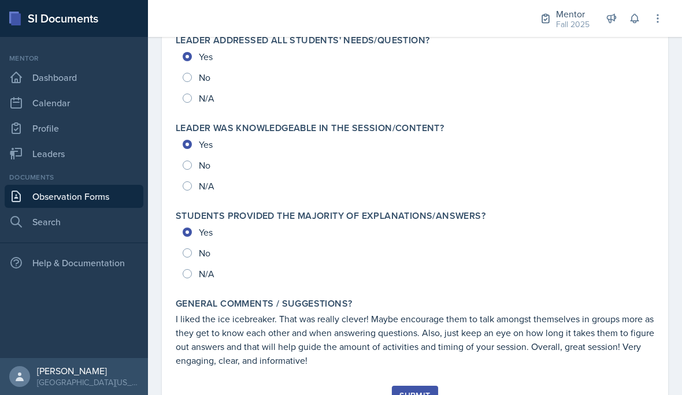
scroll to position [18, 0]
click at [399, 386] on button "Submit" at bounding box center [415, 396] width 46 height 20
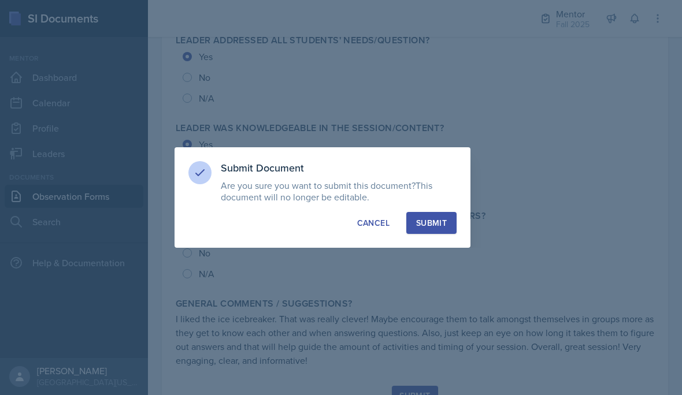
click at [450, 231] on button "Submit" at bounding box center [431, 223] width 50 height 22
radio input "true"
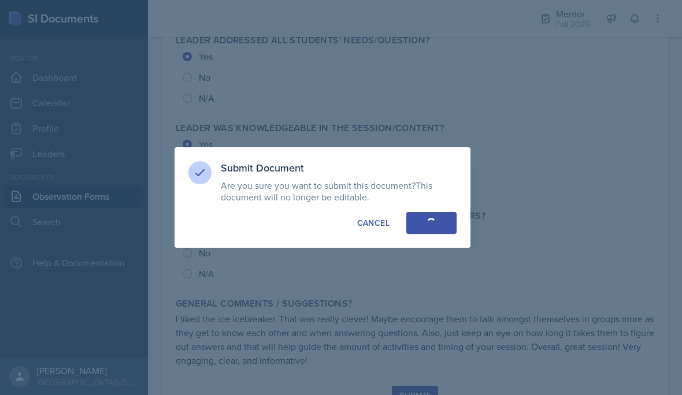
radio input "true"
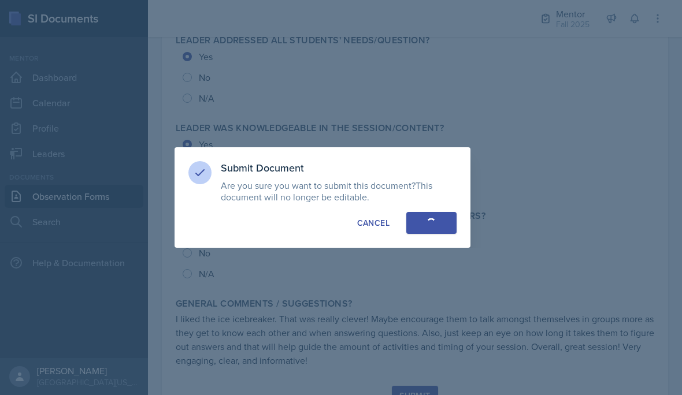
radio input "true"
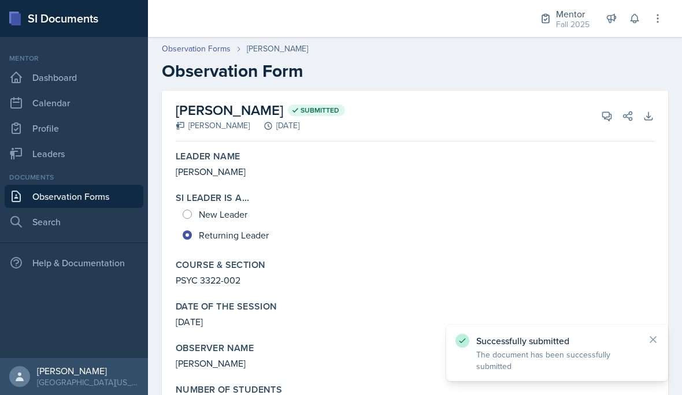
scroll to position [0, 0]
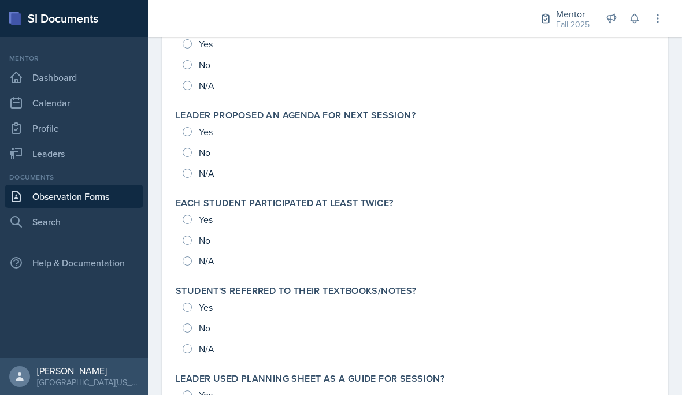
scroll to position [792, 0]
